Goal: Navigation & Orientation: Find specific page/section

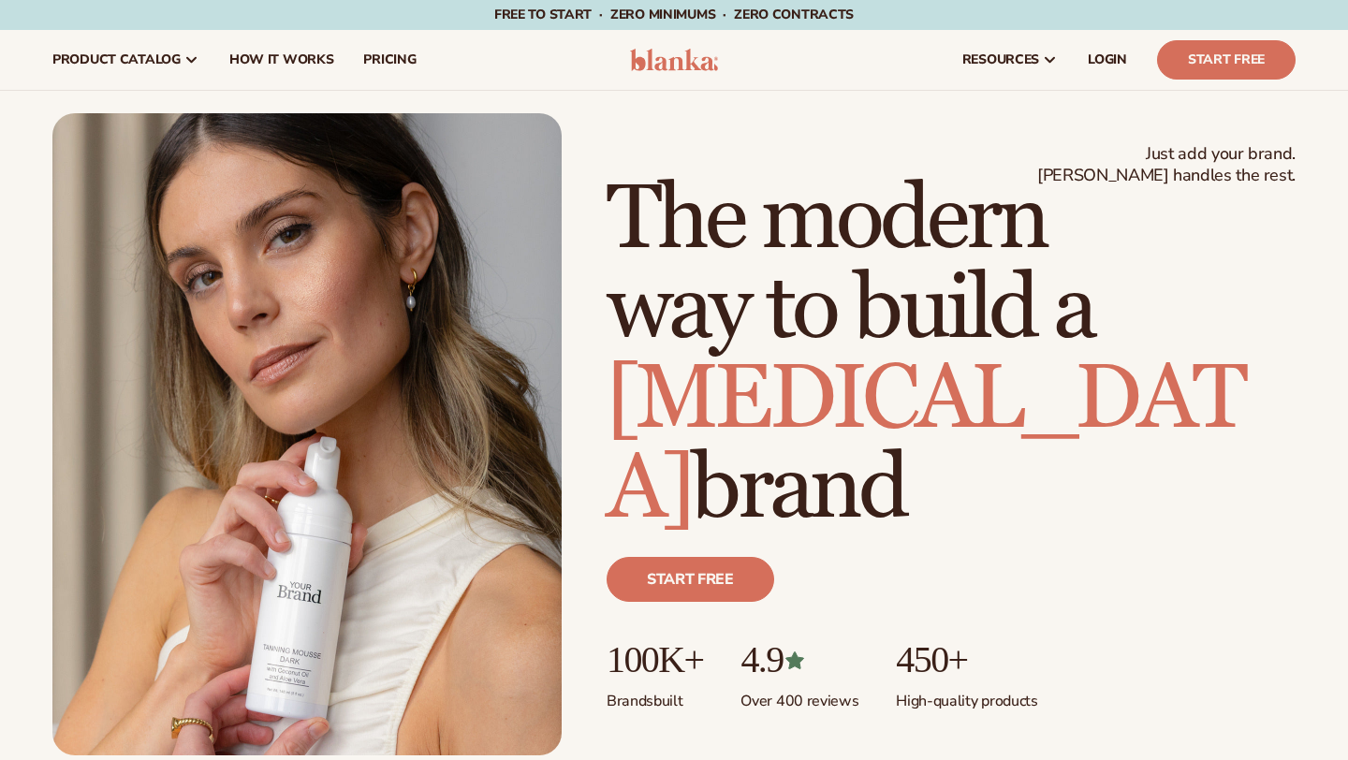
scroll to position [700, 0]
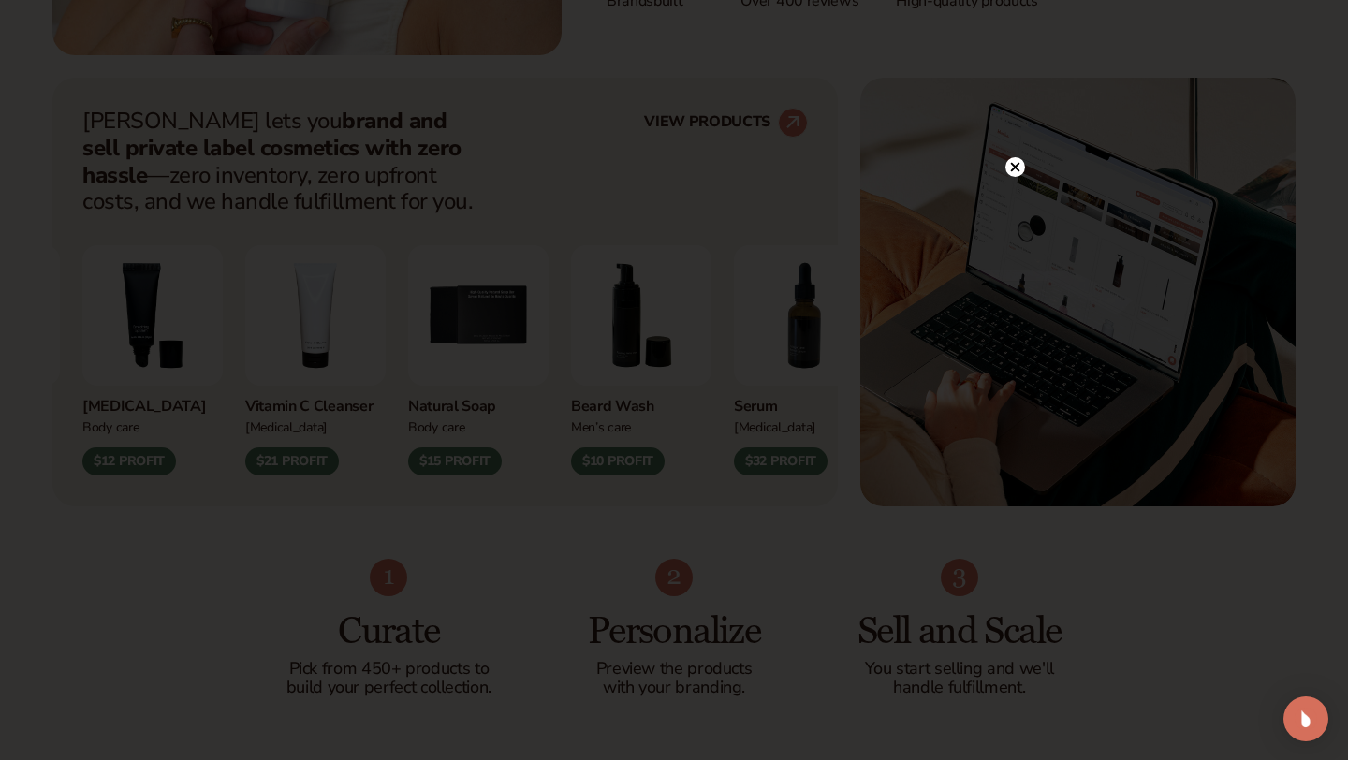
click at [1015, 126] on div at bounding box center [674, 380] width 1348 height 760
click at [1012, 158] on circle at bounding box center [1015, 167] width 20 height 20
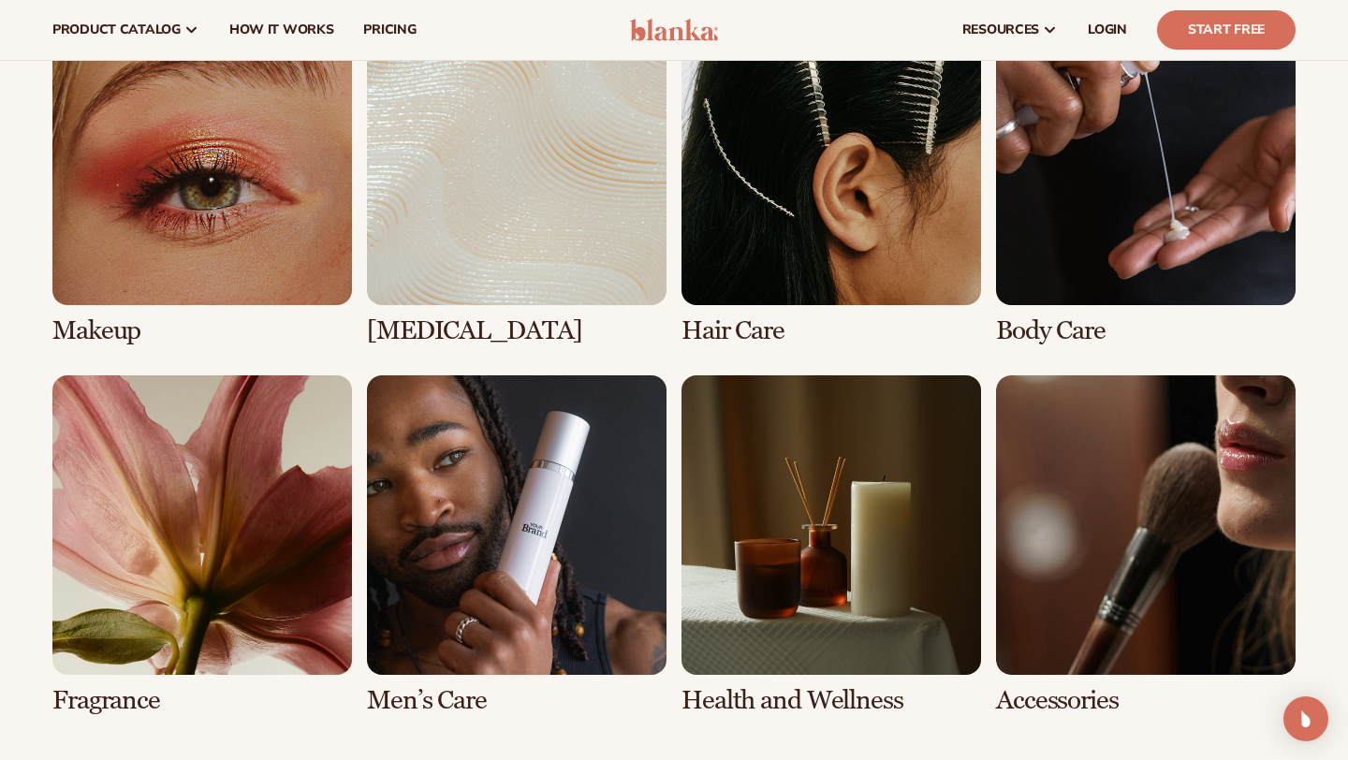
scroll to position [3445, 0]
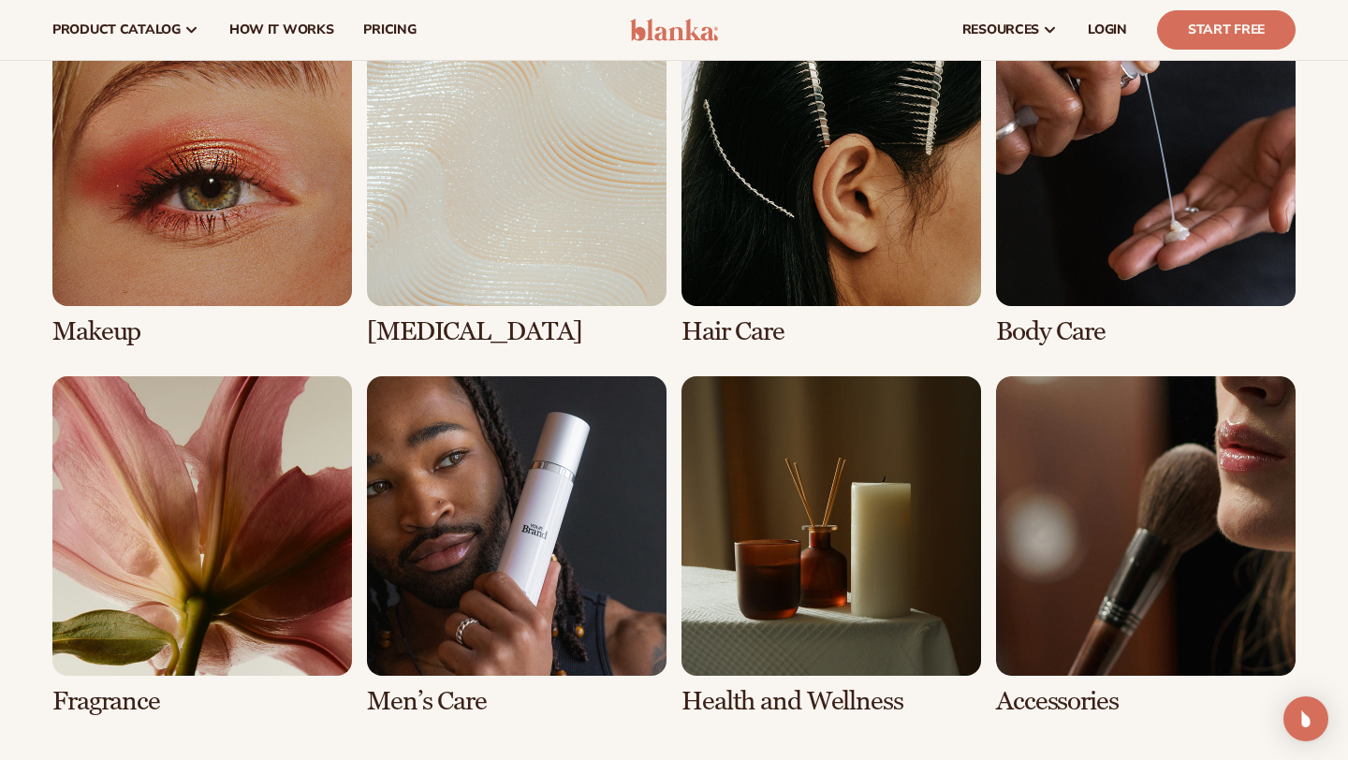
click at [559, 231] on link "2 / 8" at bounding box center [516, 177] width 299 height 340
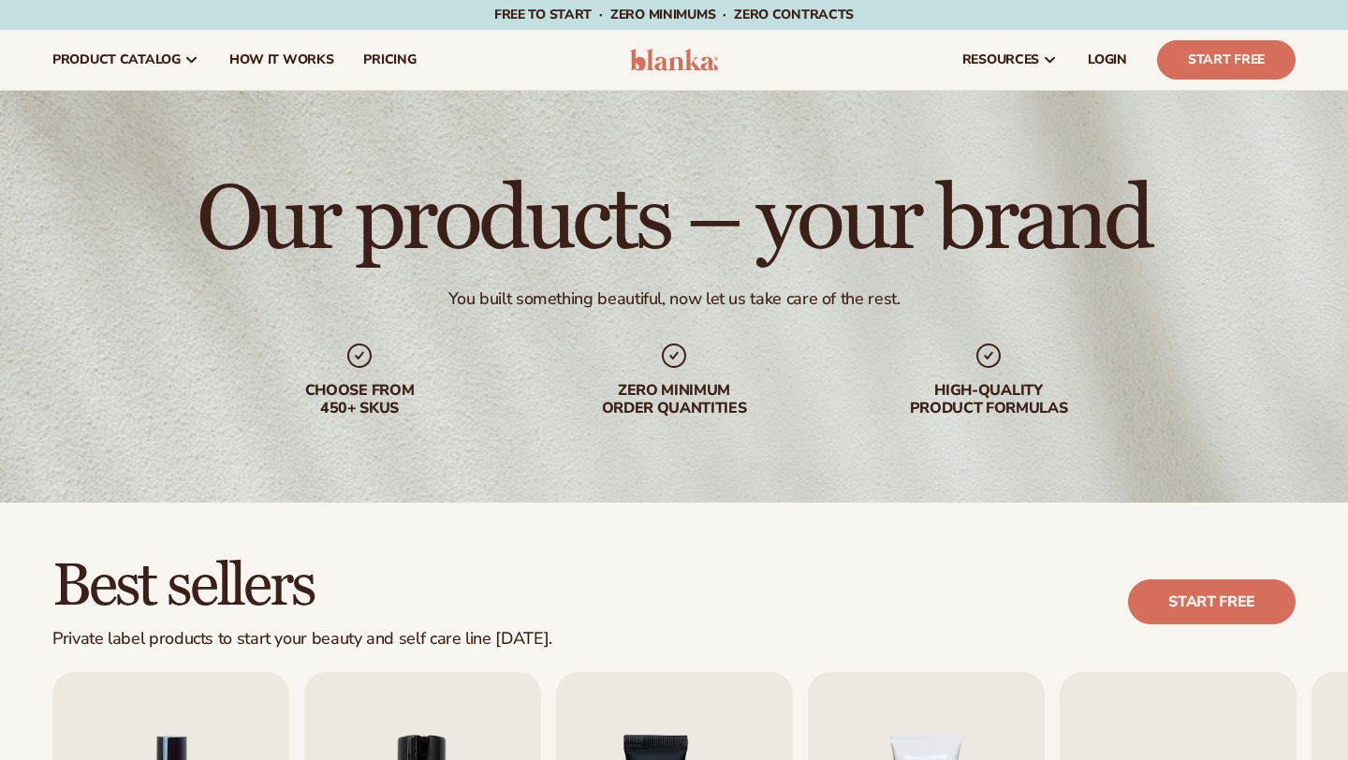
scroll to position [448, 0]
